Goal: Task Accomplishment & Management: Complete application form

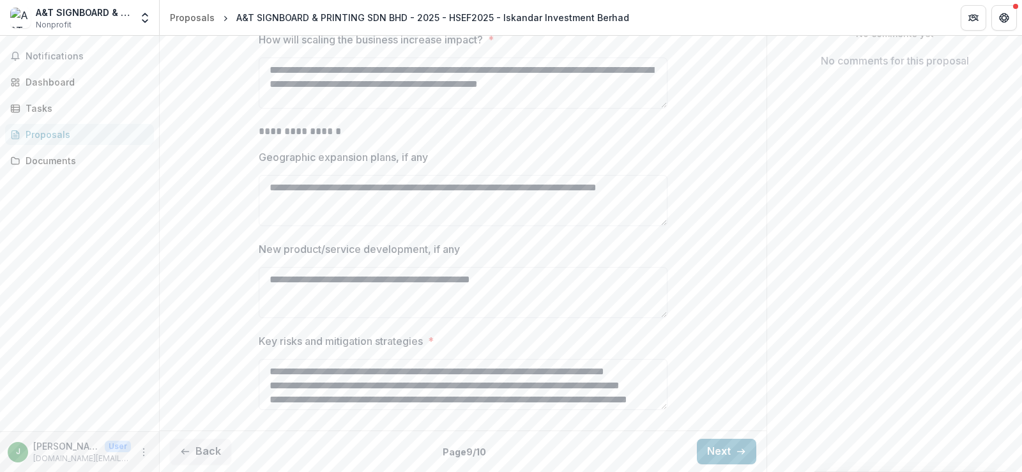
scroll to position [318, 0]
click at [726, 449] on button "Next" at bounding box center [726, 452] width 59 height 26
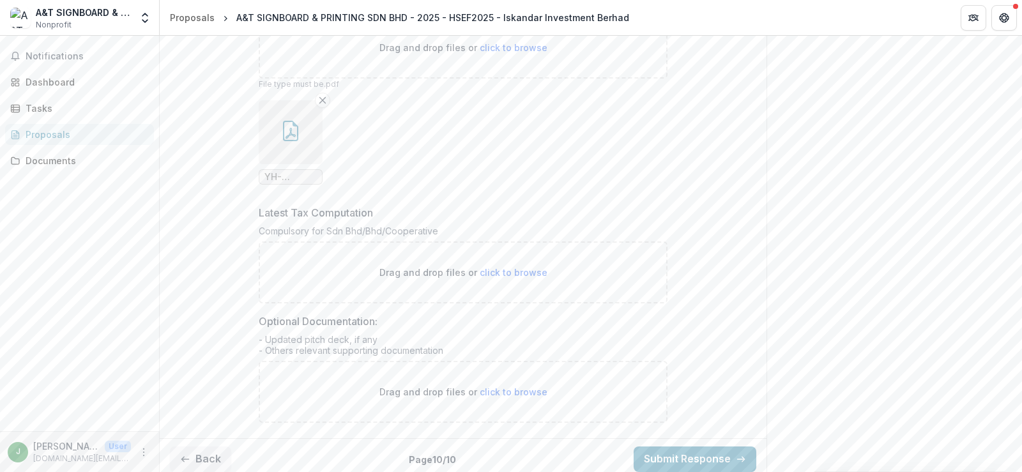
scroll to position [458, 0]
click at [500, 276] on span "click to browse" at bounding box center [514, 270] width 68 height 11
click at [480, 277] on p "Drag and drop files or click to browse" at bounding box center [464, 270] width 168 height 13
type input "**********"
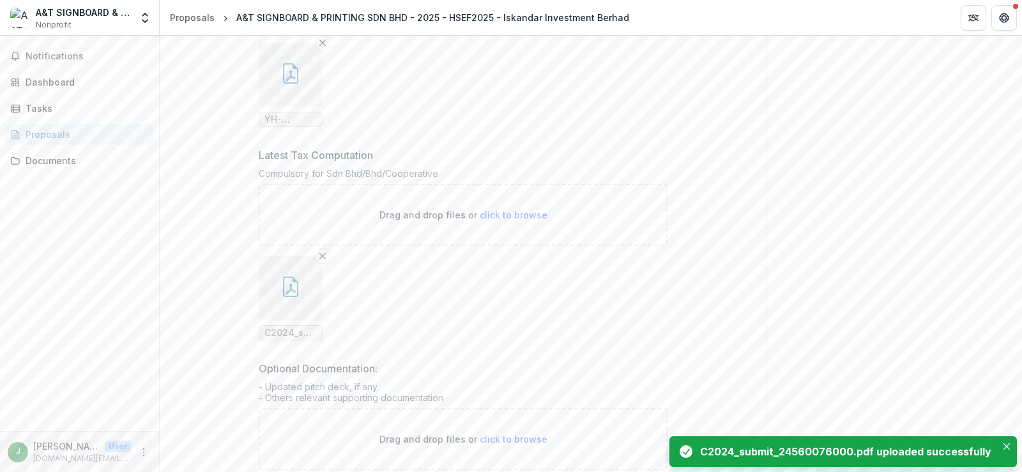
scroll to position [627, 0]
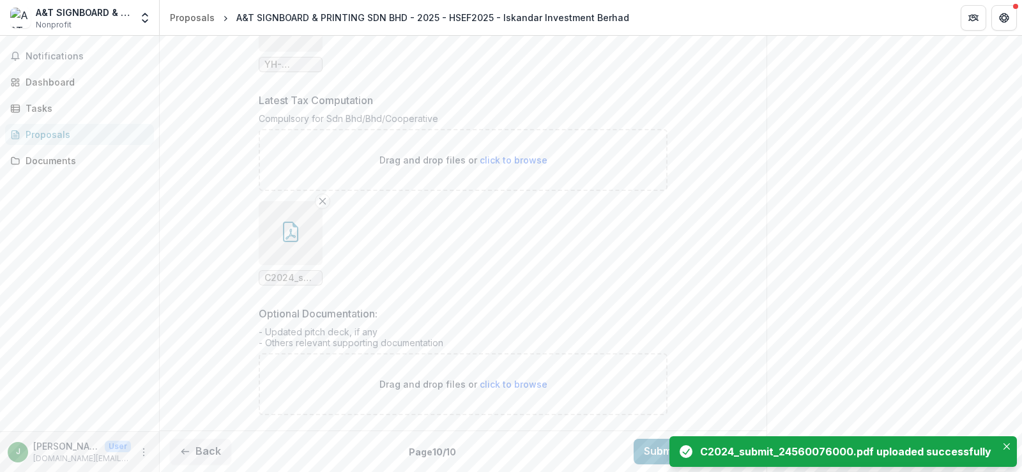
click at [502, 381] on span "click to browse" at bounding box center [514, 384] width 68 height 11
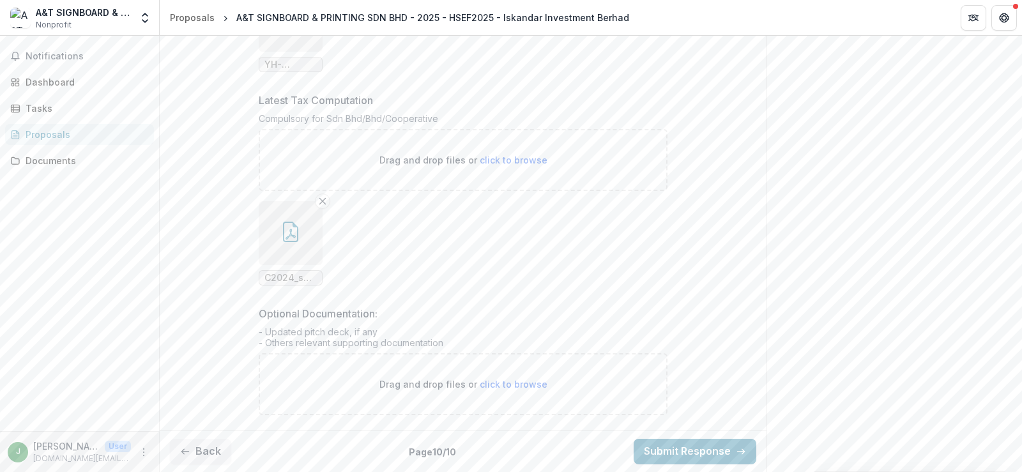
type input "**********"
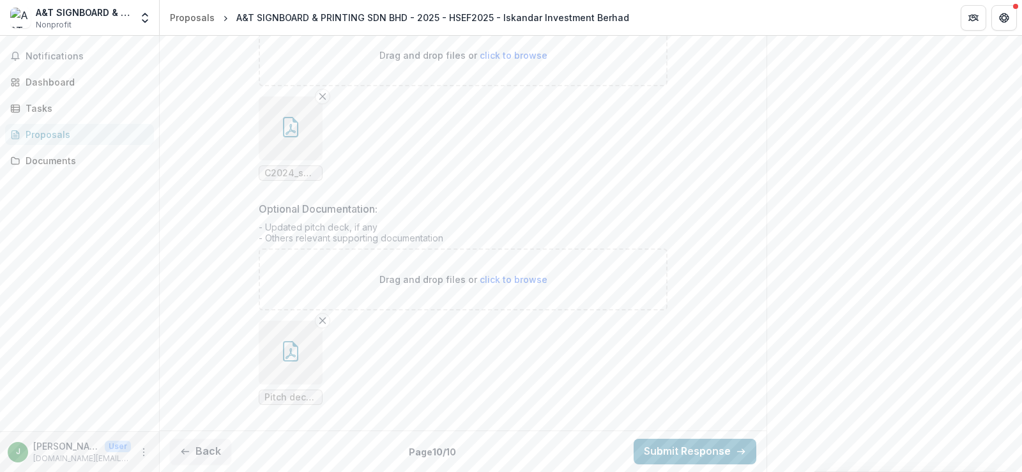
scroll to position [732, 0]
click at [222, 457] on button "Back" at bounding box center [200, 452] width 61 height 26
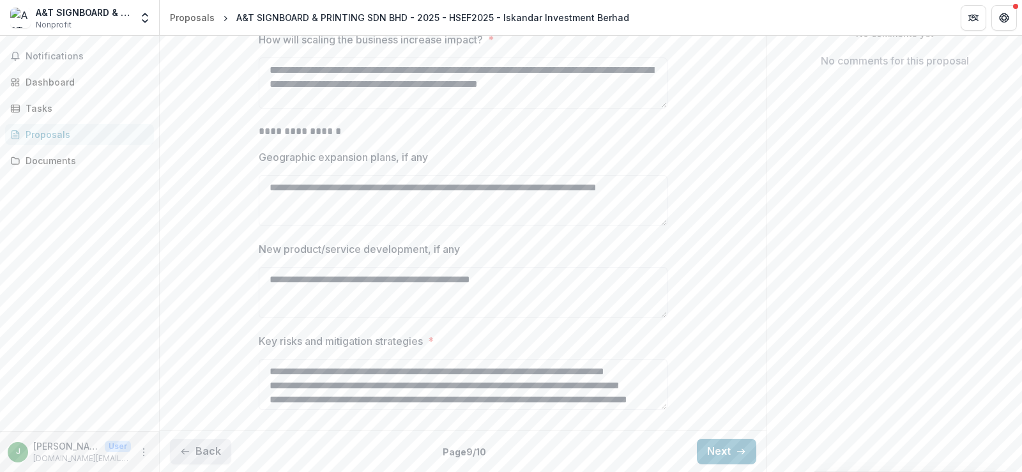
click at [211, 457] on button "Back" at bounding box center [200, 452] width 61 height 26
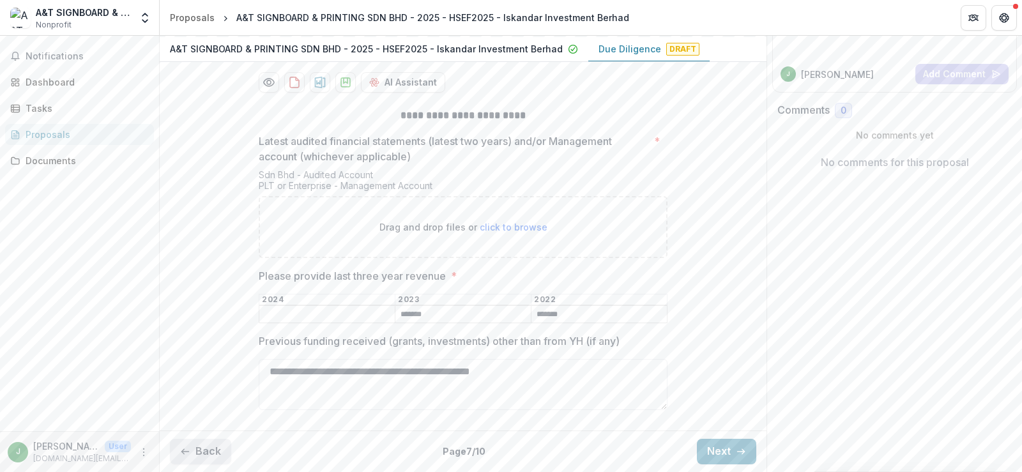
scroll to position [215, 0]
click at [736, 450] on icon "button" at bounding box center [741, 452] width 10 height 10
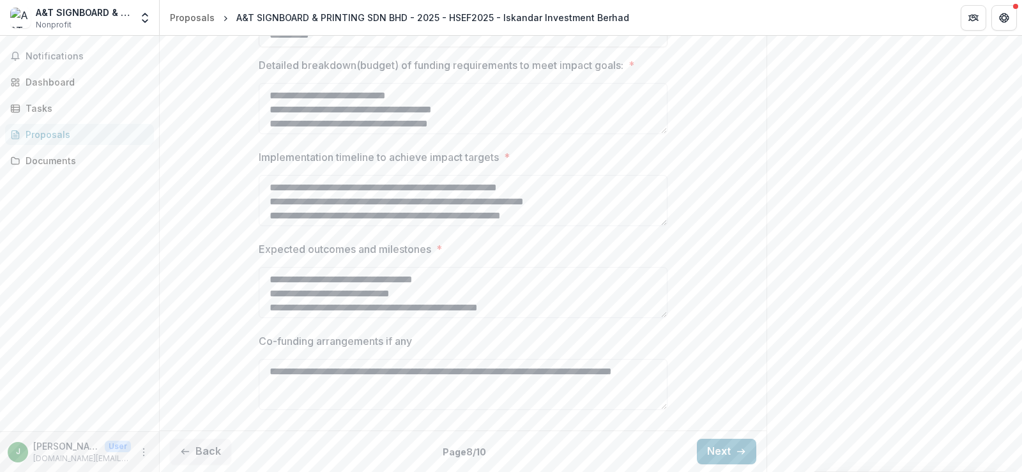
scroll to position [353, 0]
click at [204, 456] on button "Back" at bounding box center [200, 452] width 61 height 26
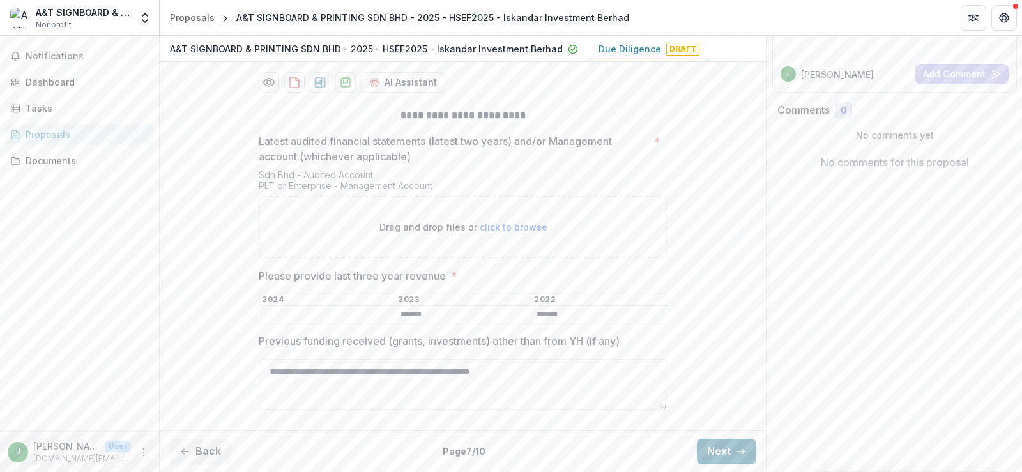
click at [726, 449] on button "Next" at bounding box center [726, 452] width 59 height 26
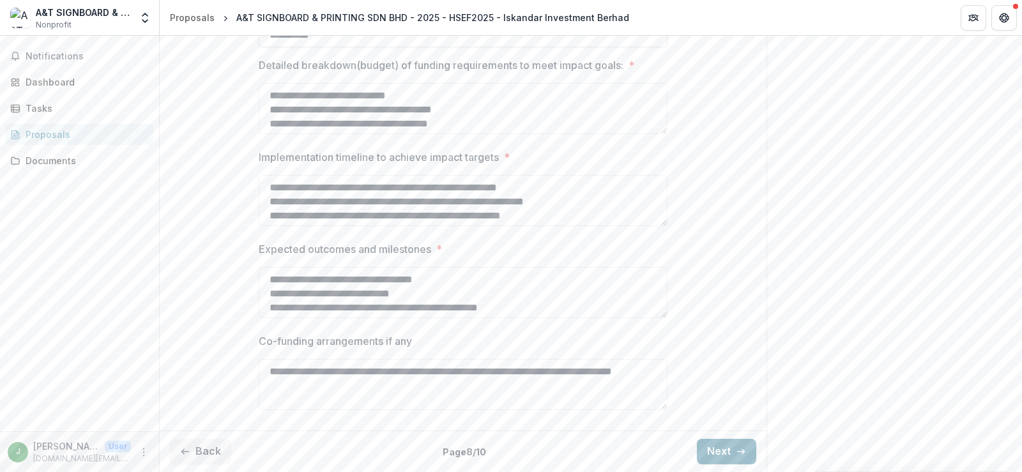
click at [722, 442] on button "Next" at bounding box center [726, 452] width 59 height 26
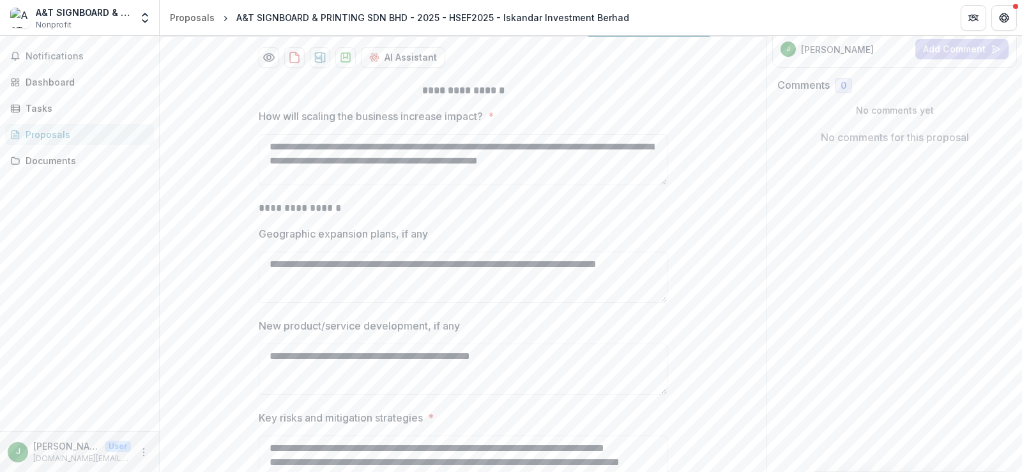
scroll to position [318, 0]
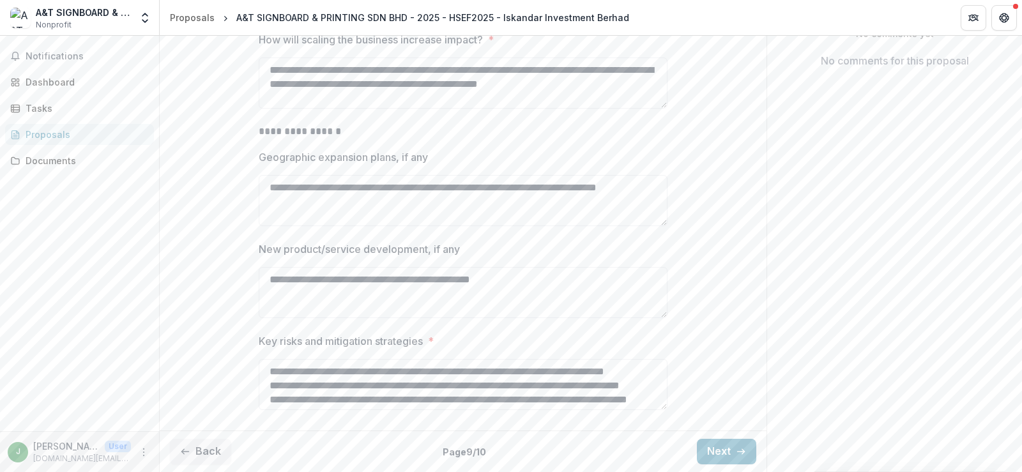
click at [721, 457] on button "Next" at bounding box center [726, 452] width 59 height 26
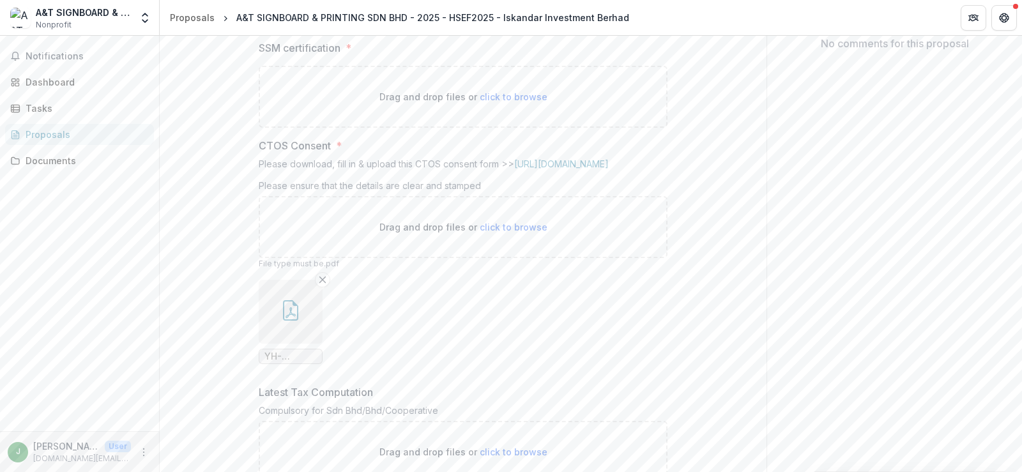
scroll to position [254, 0]
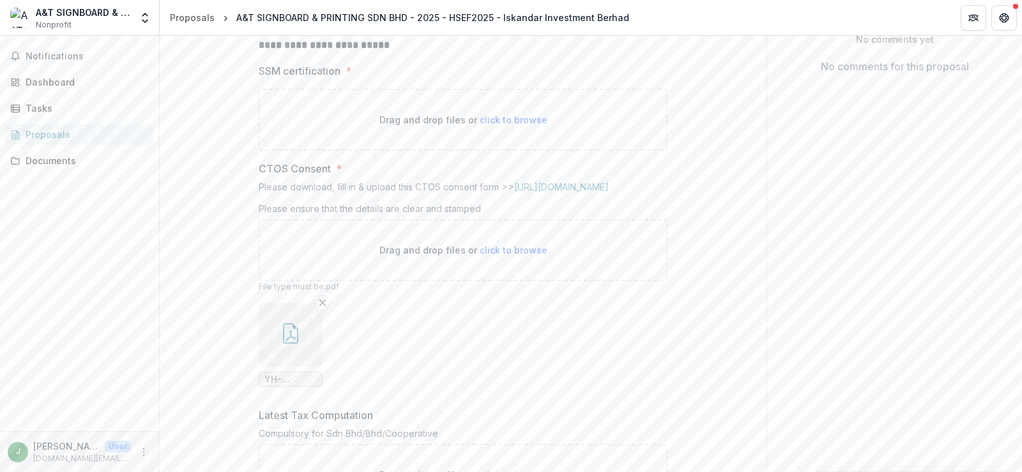
click at [505, 125] on span "click to browse" at bounding box center [514, 119] width 68 height 11
type input "**********"
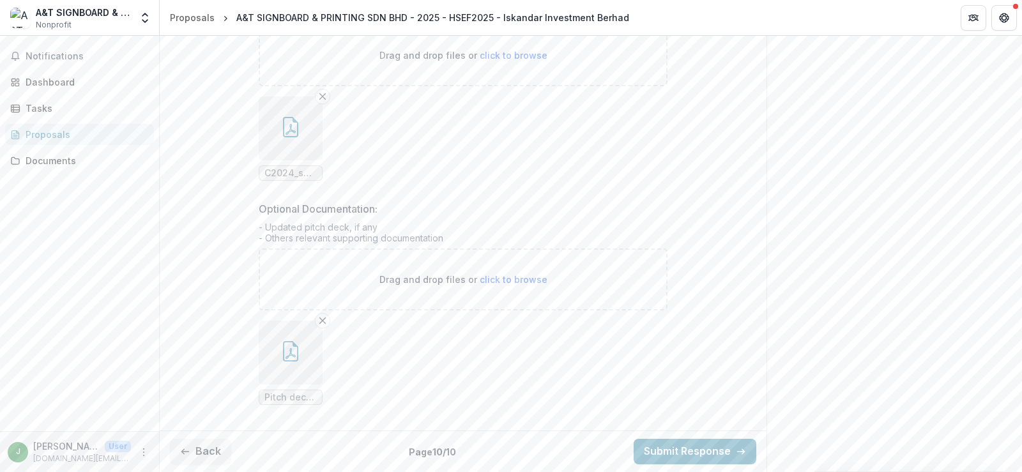
scroll to position [836, 0]
click at [221, 443] on button "Back" at bounding box center [200, 452] width 61 height 26
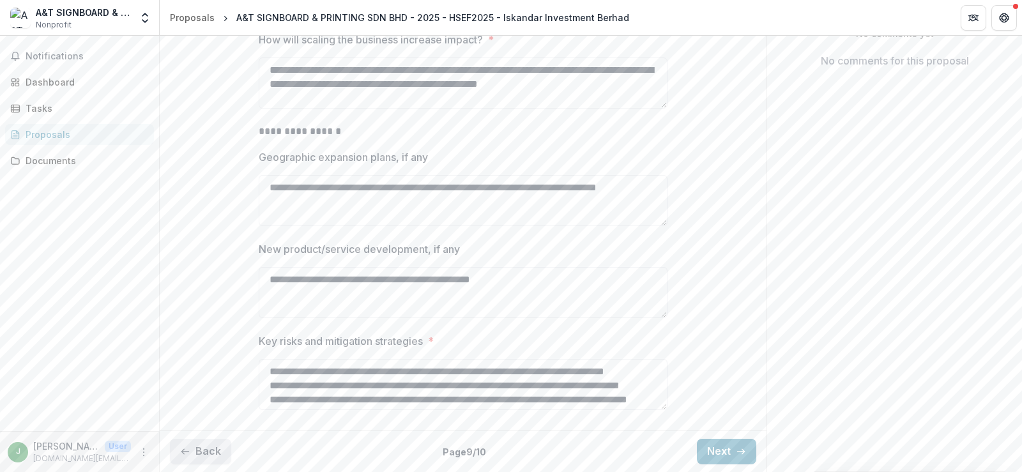
click at [217, 450] on button "Back" at bounding box center [200, 452] width 61 height 26
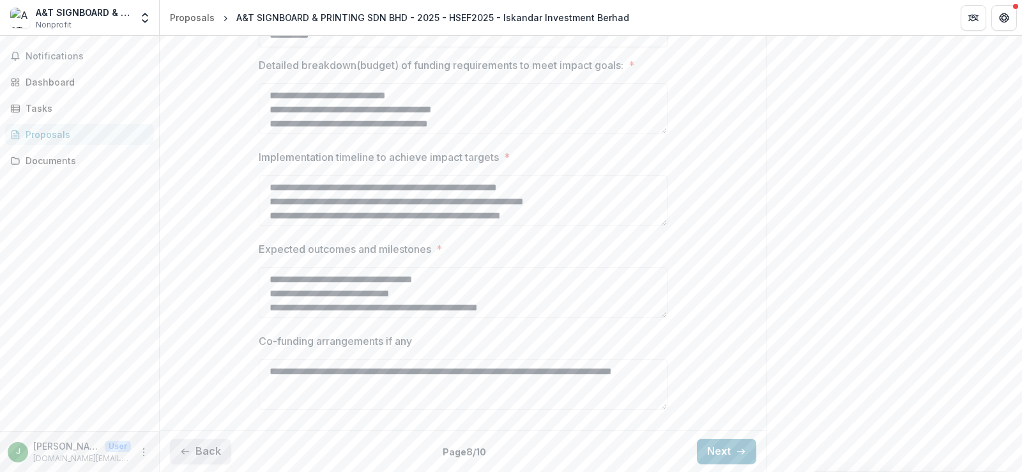
click at [217, 450] on button "Back" at bounding box center [200, 452] width 61 height 26
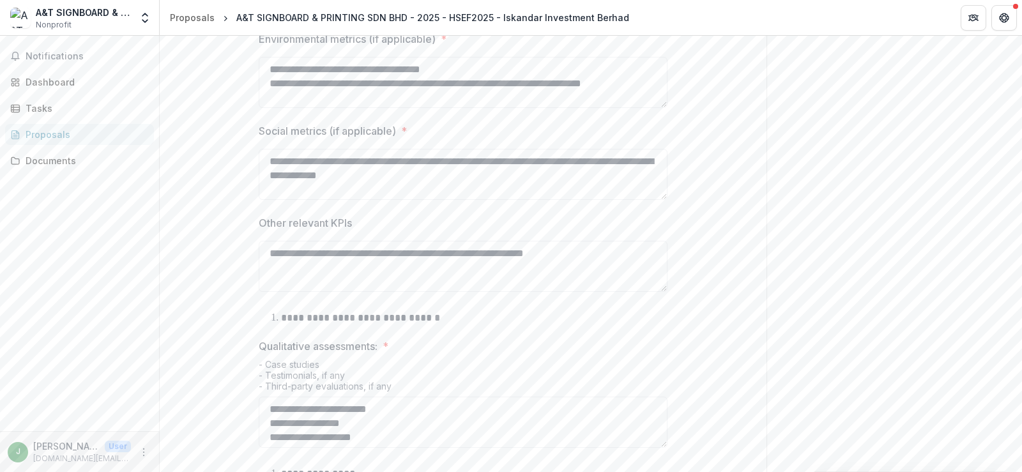
scroll to position [757, 0]
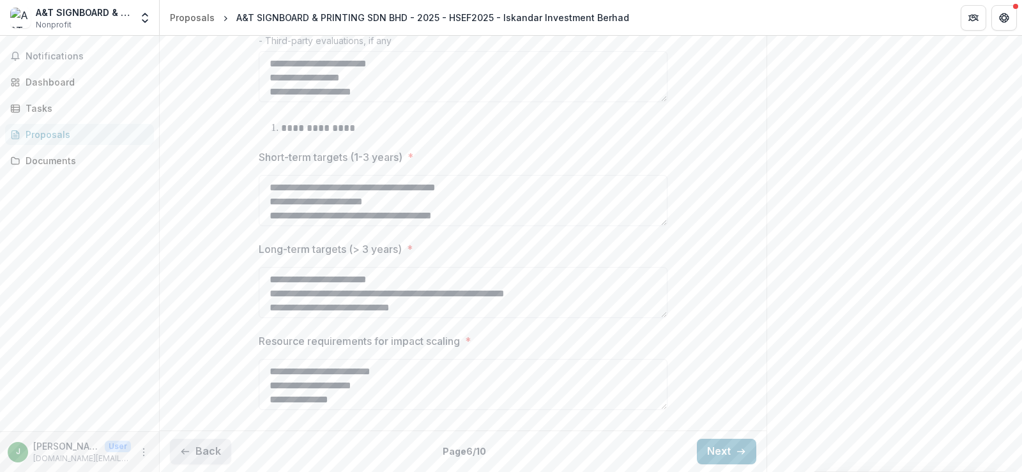
click at [210, 448] on button "Back" at bounding box center [200, 452] width 61 height 26
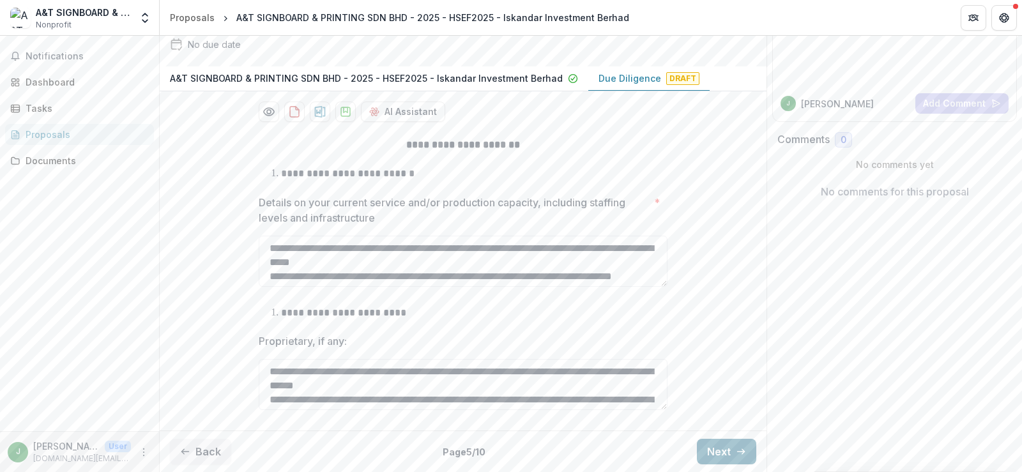
click at [717, 446] on button "Next" at bounding box center [726, 452] width 59 height 26
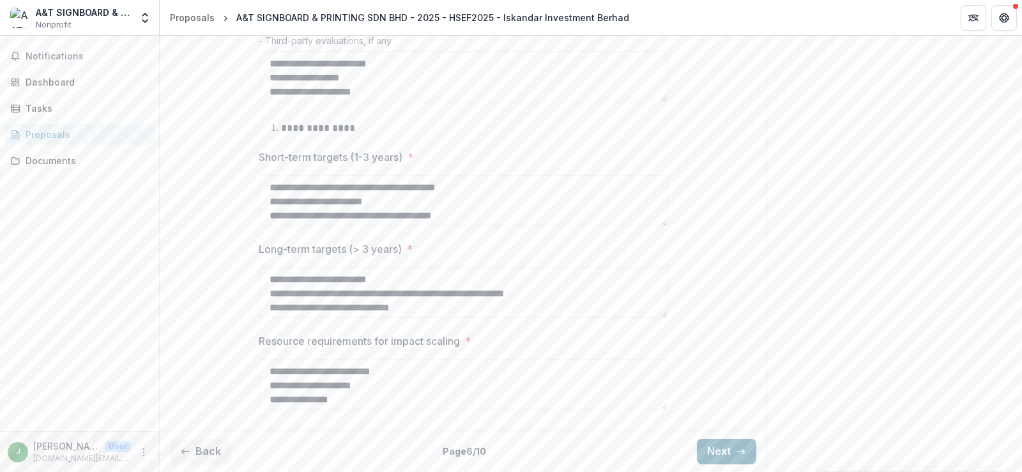
click at [725, 448] on button "Next" at bounding box center [726, 452] width 59 height 26
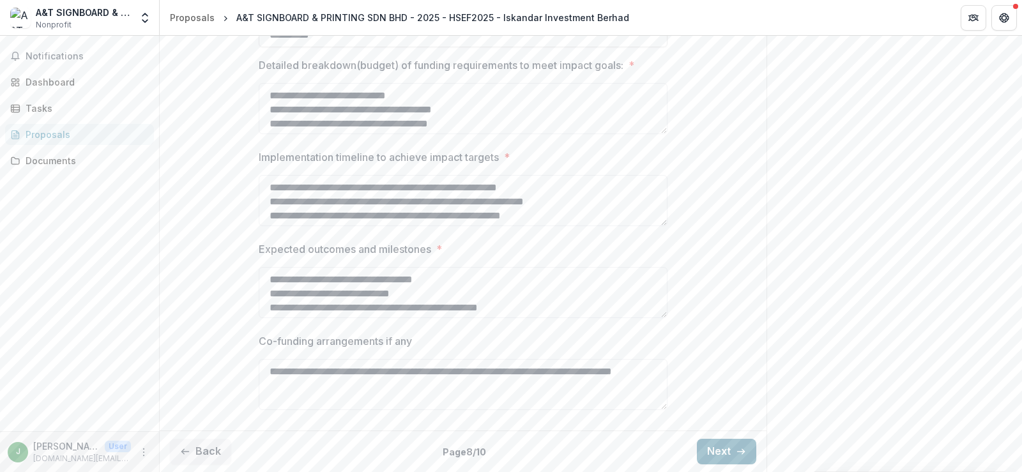
click at [730, 451] on button "Next" at bounding box center [726, 452] width 59 height 26
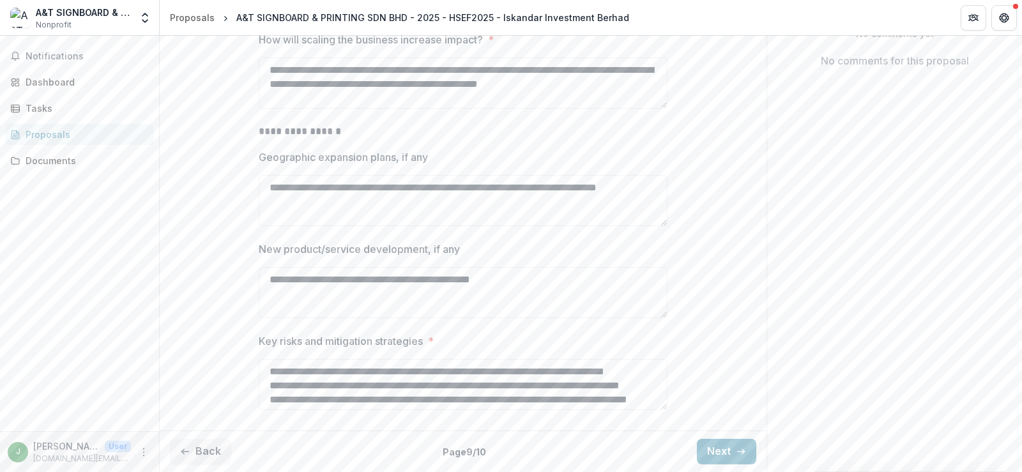
click at [192, 465] on button "Back" at bounding box center [200, 452] width 61 height 26
drag, startPoint x: 193, startPoint y: 465, endPoint x: 199, endPoint y: 452, distance: 14.0
click at [194, 463] on div "**********" at bounding box center [463, 216] width 607 height 512
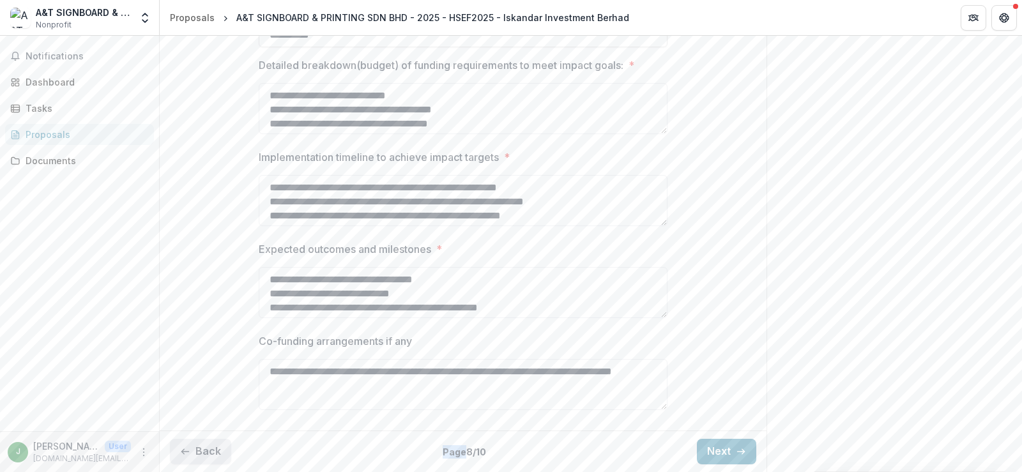
click at [211, 453] on button "Back" at bounding box center [200, 452] width 61 height 26
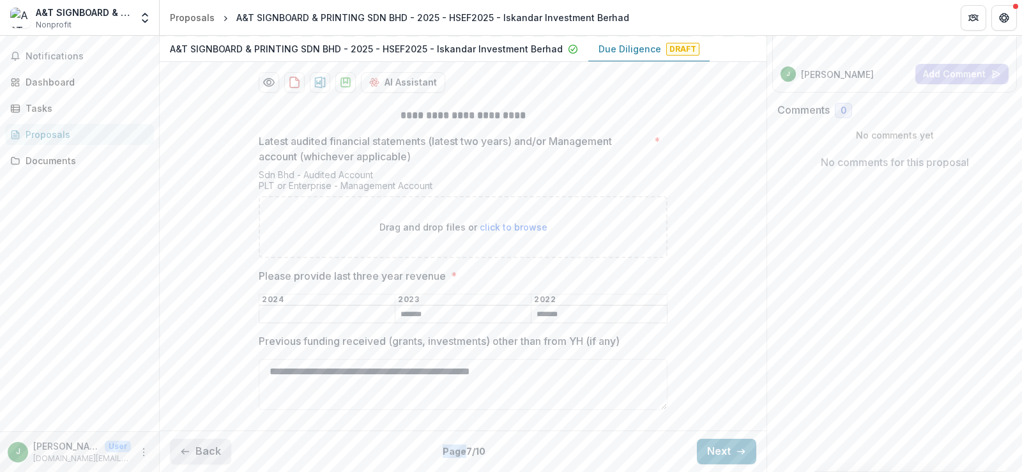
scroll to position [215, 0]
click at [213, 350] on div "**********" at bounding box center [463, 262] width 607 height 328
